Goal: Information Seeking & Learning: Learn about a topic

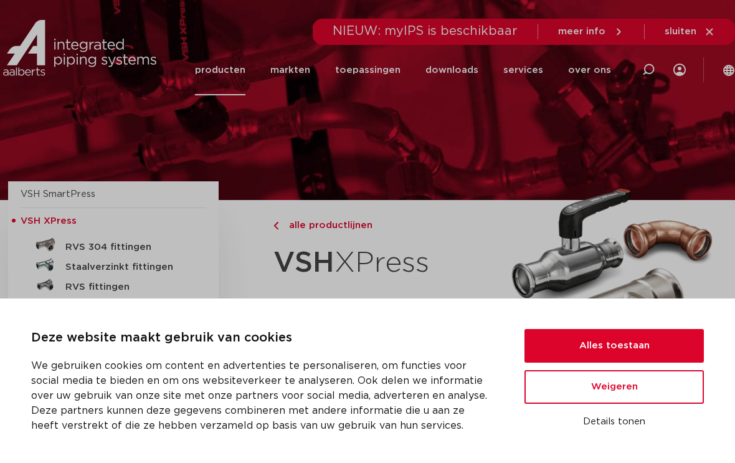
click at [655, 337] on button "Alles toestaan" at bounding box center [613, 346] width 179 height 34
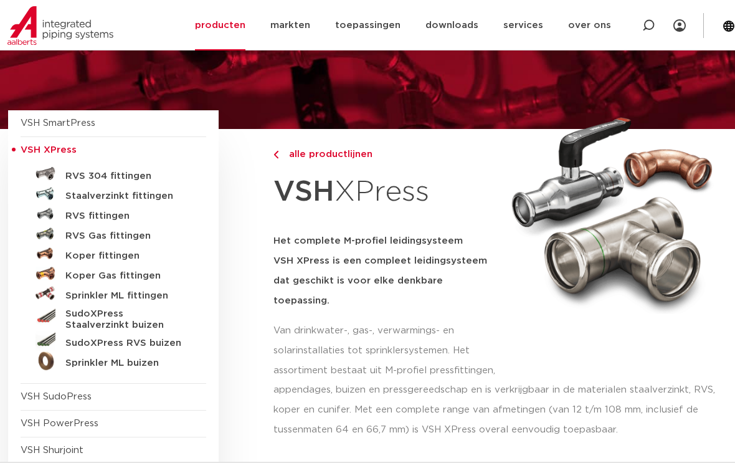
scroll to position [68, 0]
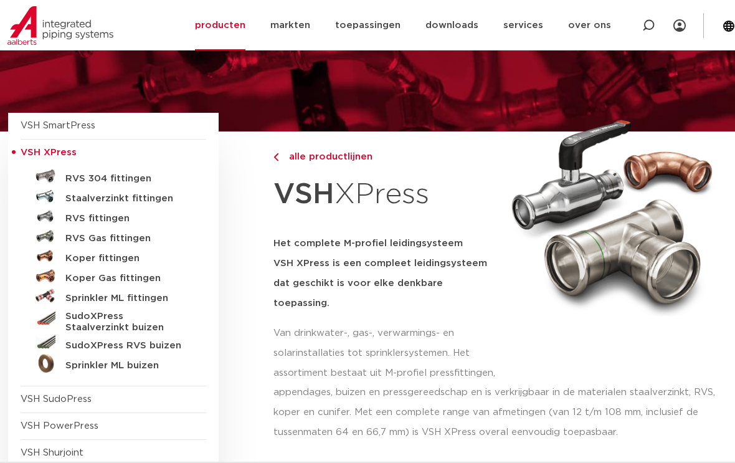
click at [98, 197] on h5 "Staalverzinkt fittingen" at bounding box center [126, 198] width 123 height 11
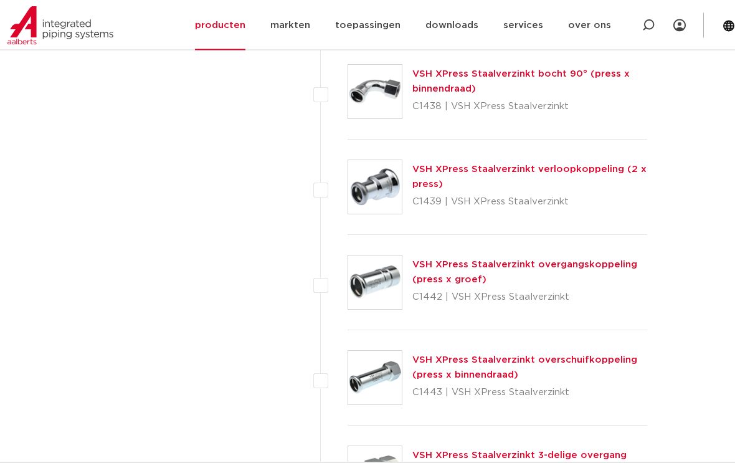
scroll to position [2893, 0]
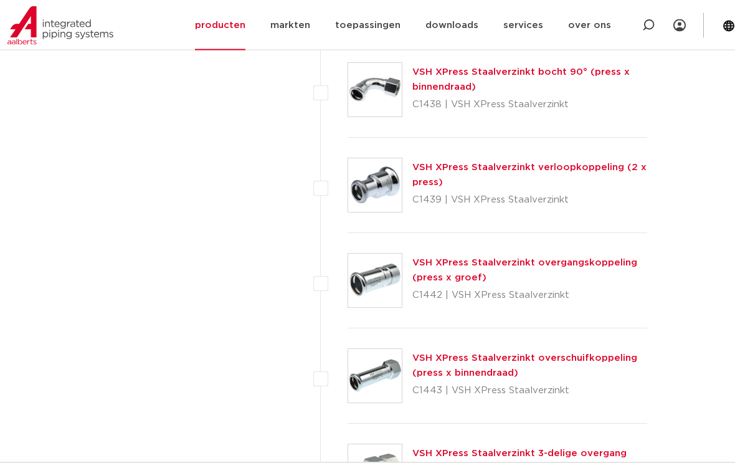
click at [532, 278] on div "VSH XPress Staalverzinkt overgangskoppeling (press x groef) C1442 | VSH XPress …" at bounding box center [529, 281] width 235 height 50
click at [525, 278] on div "VSH XPress Staalverzinkt overgangskoppeling (press x groef) C1442 | VSH XPress …" at bounding box center [529, 281] width 235 height 50
click at [463, 281] on link "VSH XPress Staalverzinkt overgangskoppeling (press x groef)" at bounding box center [524, 270] width 225 height 24
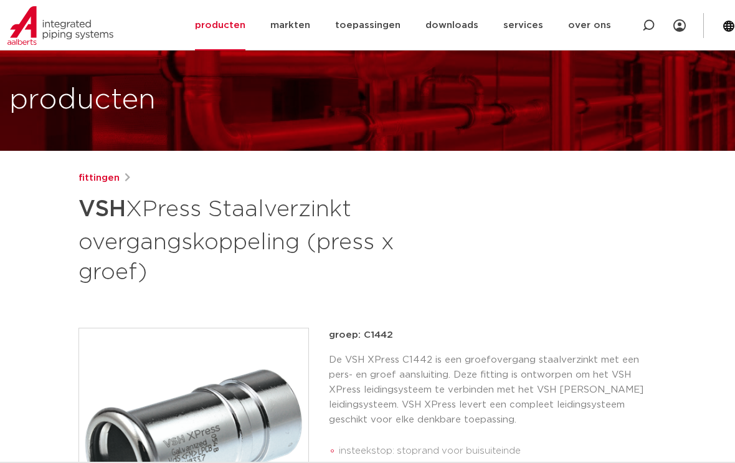
scroll to position [49, 0]
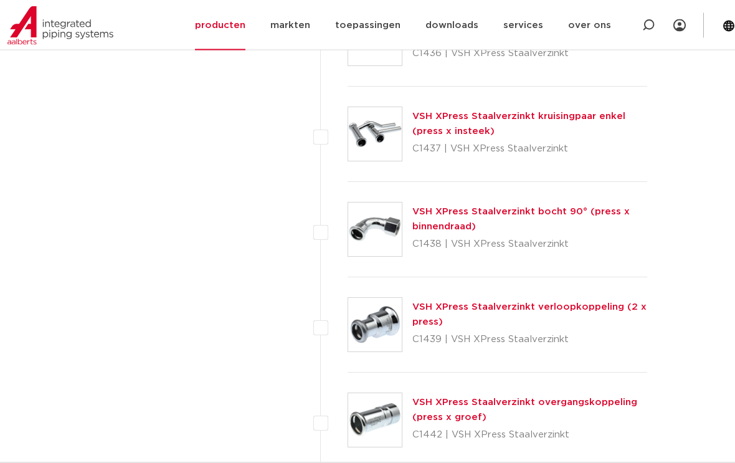
scroll to position [2753, 0]
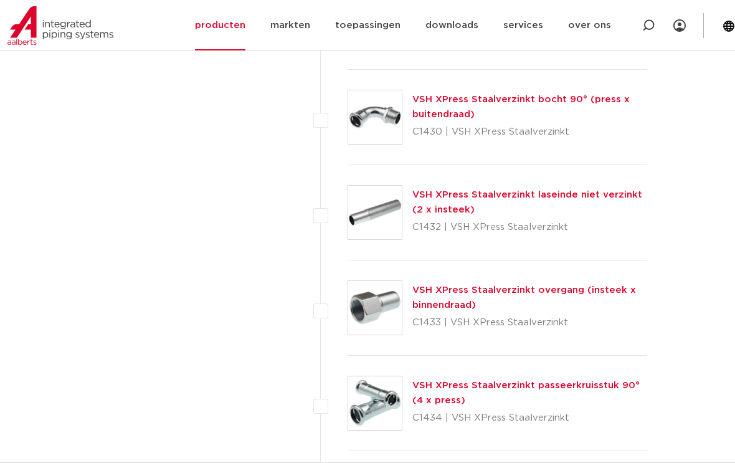
scroll to position [2207, 0]
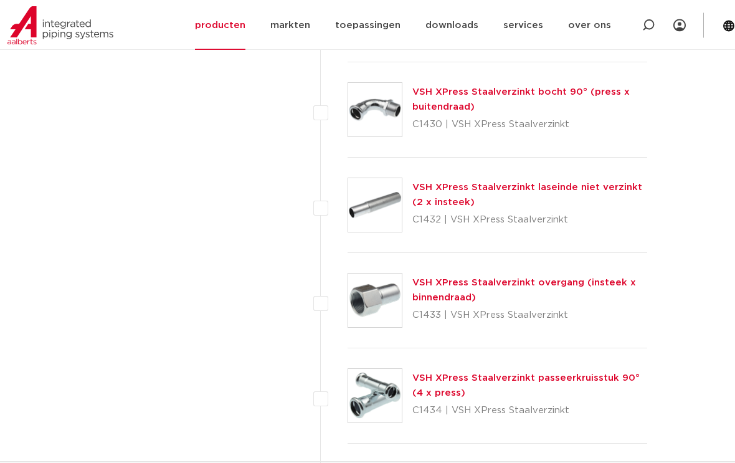
click at [543, 300] on div "VSH XPress Staalverzinkt overgang (insteek x binnendraad) C1433 | VSH XPress St…" at bounding box center [529, 301] width 235 height 50
click at [546, 299] on div "VSH XPress Staalverzinkt overgang (insteek x binnendraad) C1433 | VSH XPress St…" at bounding box center [529, 301] width 235 height 50
click at [545, 299] on div "VSH XPress Staalverzinkt overgang (insteek x binnendraad) C1433 | VSH XPress St…" at bounding box center [529, 301] width 235 height 50
click at [538, 294] on div "VSH XPress Staalverzinkt overgang (insteek x binnendraad) C1433 | VSH XPress St…" at bounding box center [529, 301] width 235 height 50
click at [446, 298] on link "VSH XPress Staalverzinkt overgang (insteek x binnendraad)" at bounding box center [523, 290] width 223 height 24
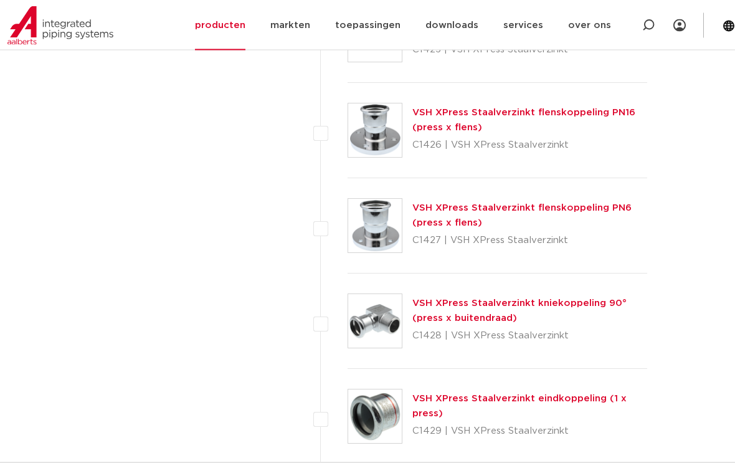
scroll to position [1808, 0]
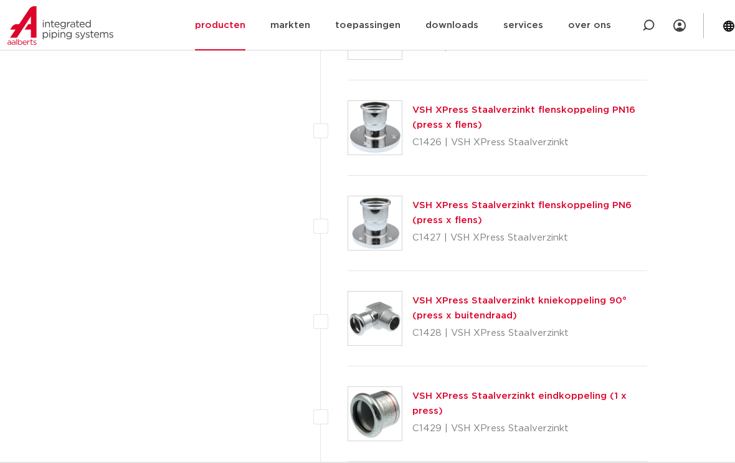
click at [512, 312] on link "VSH XPress Staalverzinkt kniekoppeling 90° (press x buitendraad)" at bounding box center [519, 308] width 214 height 24
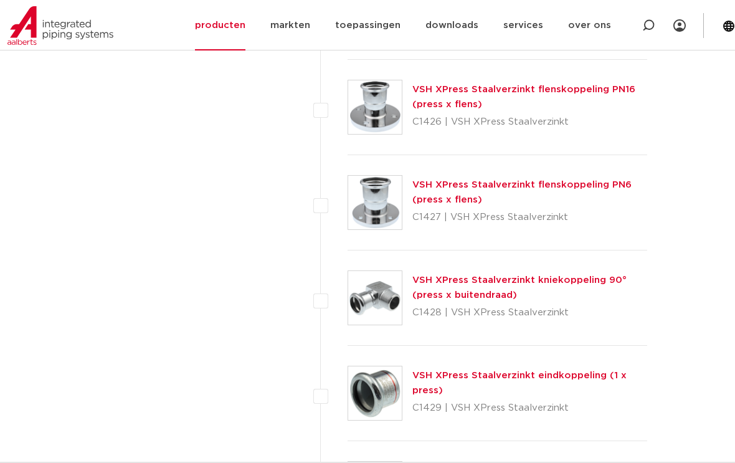
click at [67, 215] on body "Zoeken NIEUW: myIPS is beschikbaar meer info sluiten producten markten toepassi…" at bounding box center [367, 398] width 735 height 4454
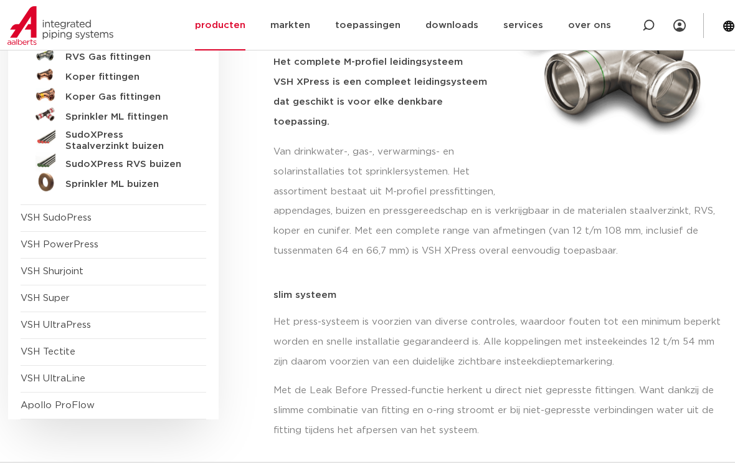
scroll to position [253, 0]
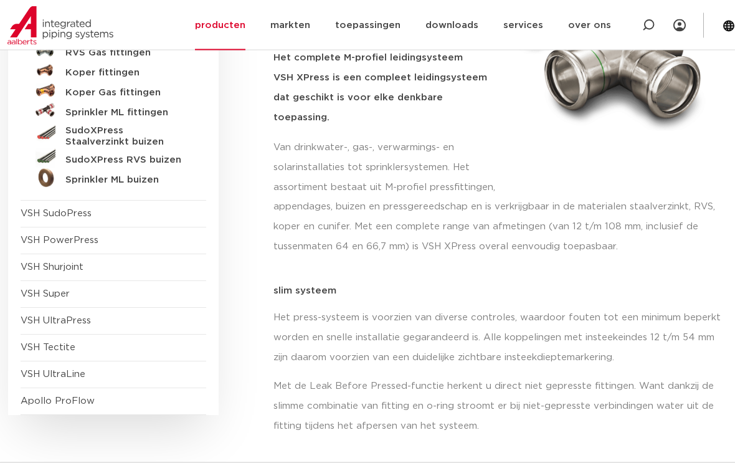
click at [62, 263] on span "VSH Shurjoint" at bounding box center [52, 267] width 63 height 9
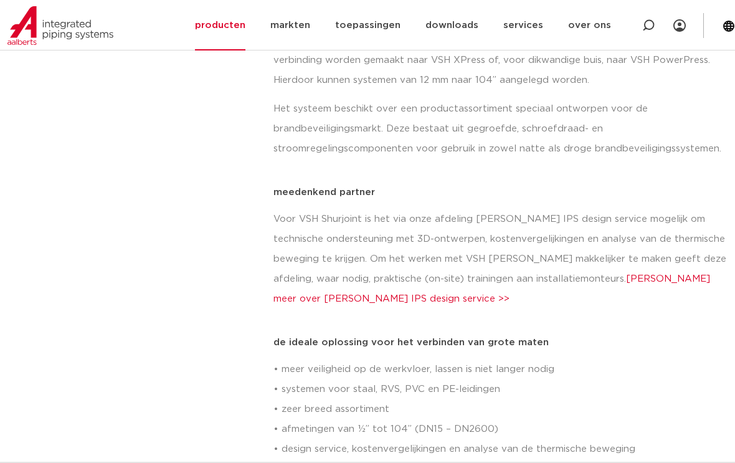
scroll to position [562, 0]
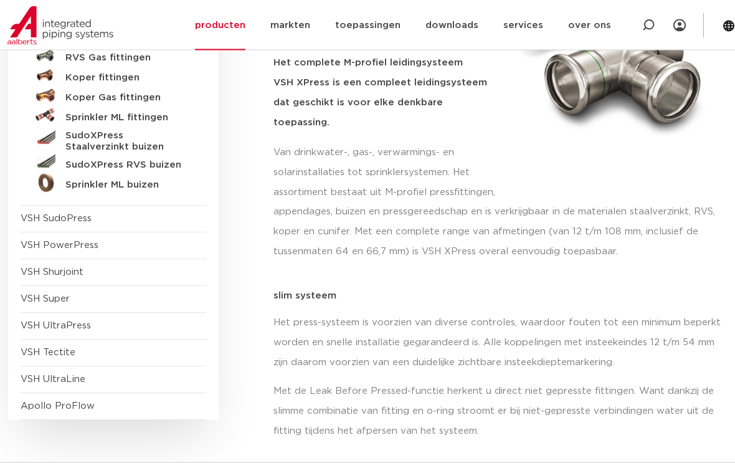
scroll to position [250, 0]
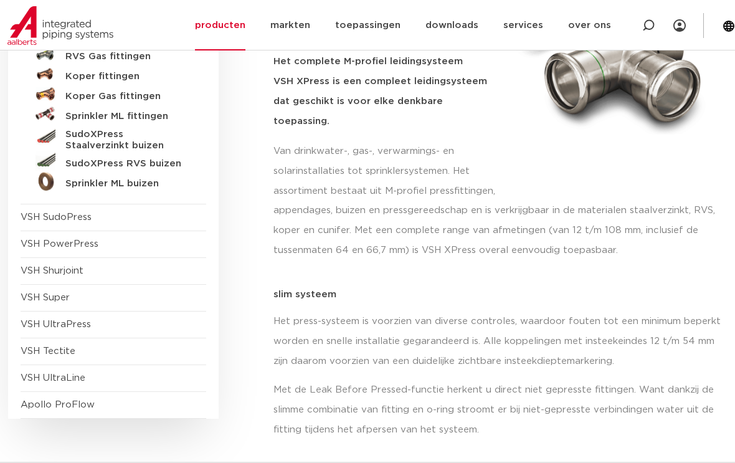
click at [65, 240] on span "VSH PowerPress" at bounding box center [60, 243] width 78 height 9
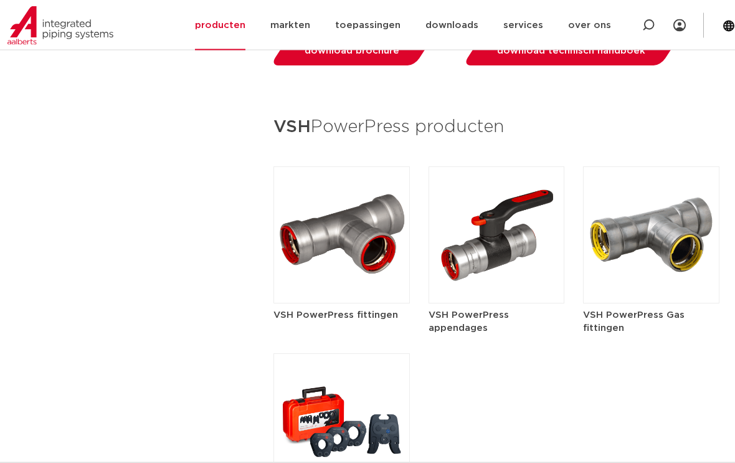
scroll to position [1405, 0]
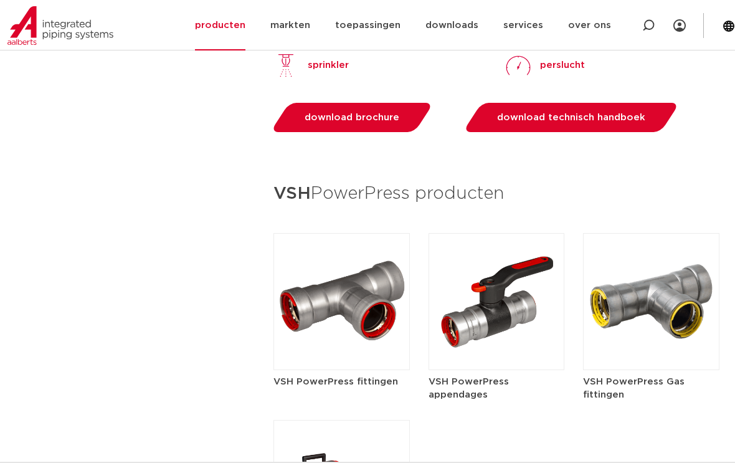
click at [365, 324] on img at bounding box center [341, 301] width 136 height 137
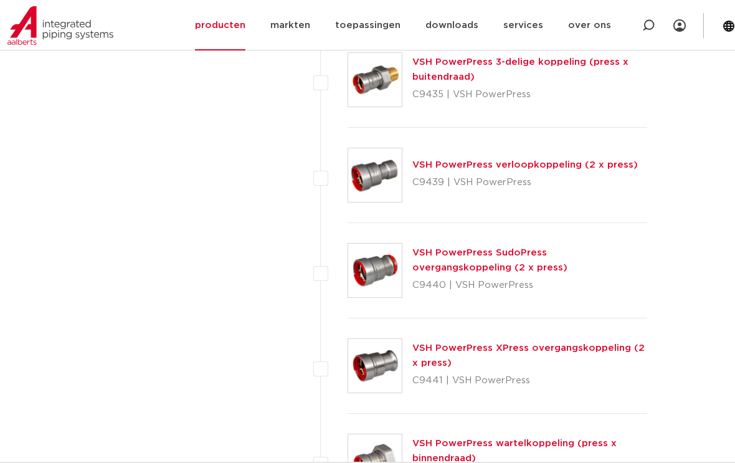
scroll to position [1659, 0]
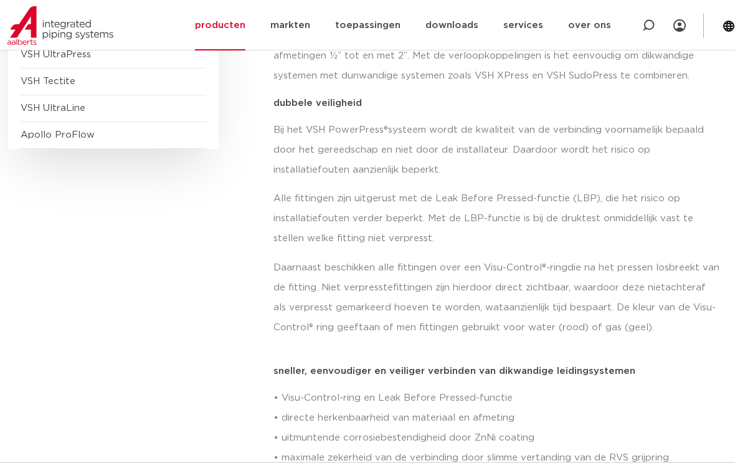
scroll to position [392, 0]
